Goal: Check status: Check status

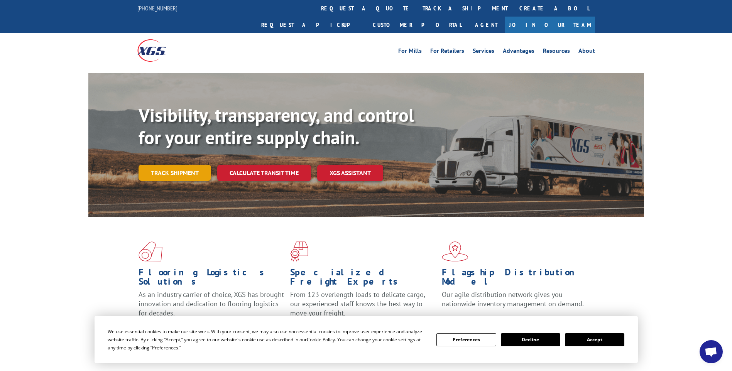
click at [177, 165] on link "Track shipment" at bounding box center [175, 173] width 73 height 16
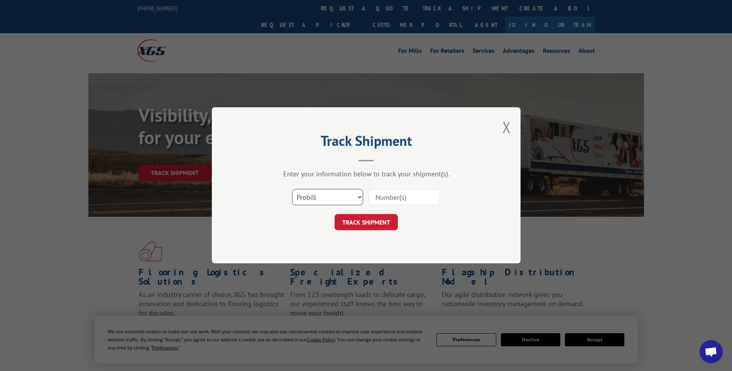
click at [358, 196] on select "Select category... Probill BOL PO" at bounding box center [327, 197] width 71 height 16
select select "bol"
click at [292, 189] on select "Select category... Probill BOL PO" at bounding box center [327, 197] width 71 height 16
click at [399, 197] on input at bounding box center [404, 197] width 71 height 16
type input "6026698"
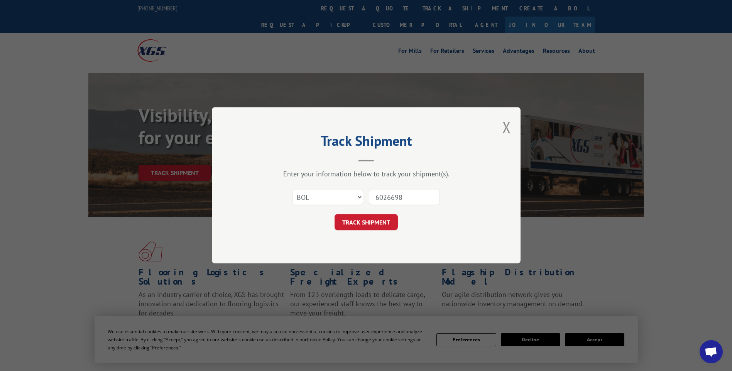
click at [367, 220] on button "TRACK SHIPMENT" at bounding box center [365, 223] width 63 height 16
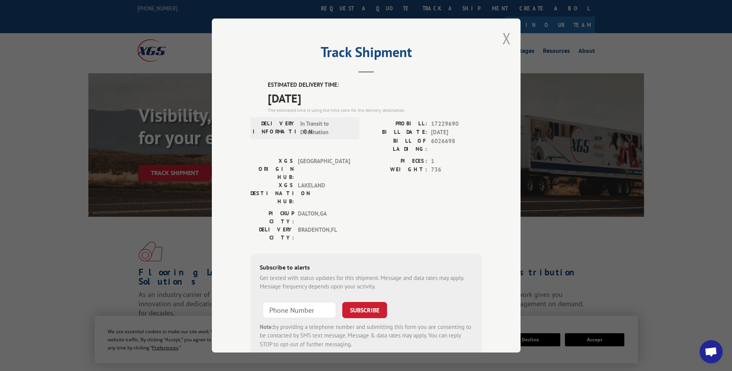
click at [502, 37] on button "Close modal" at bounding box center [506, 38] width 8 height 20
